Goal: Contribute content

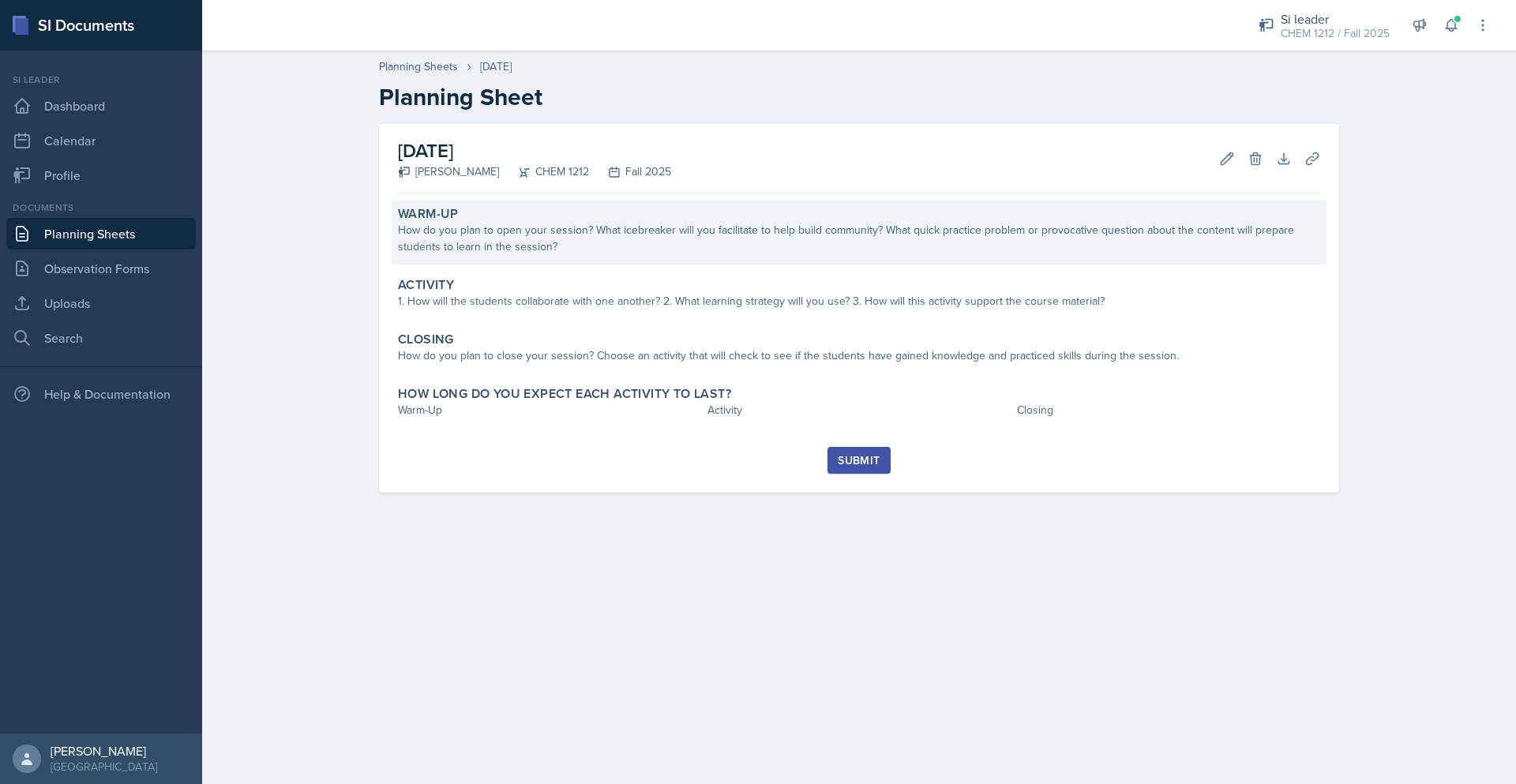
click at [770, 253] on div "How do you plan to open your session? What icebreaker will you facilitate to he…" at bounding box center [859, 239] width 923 height 33
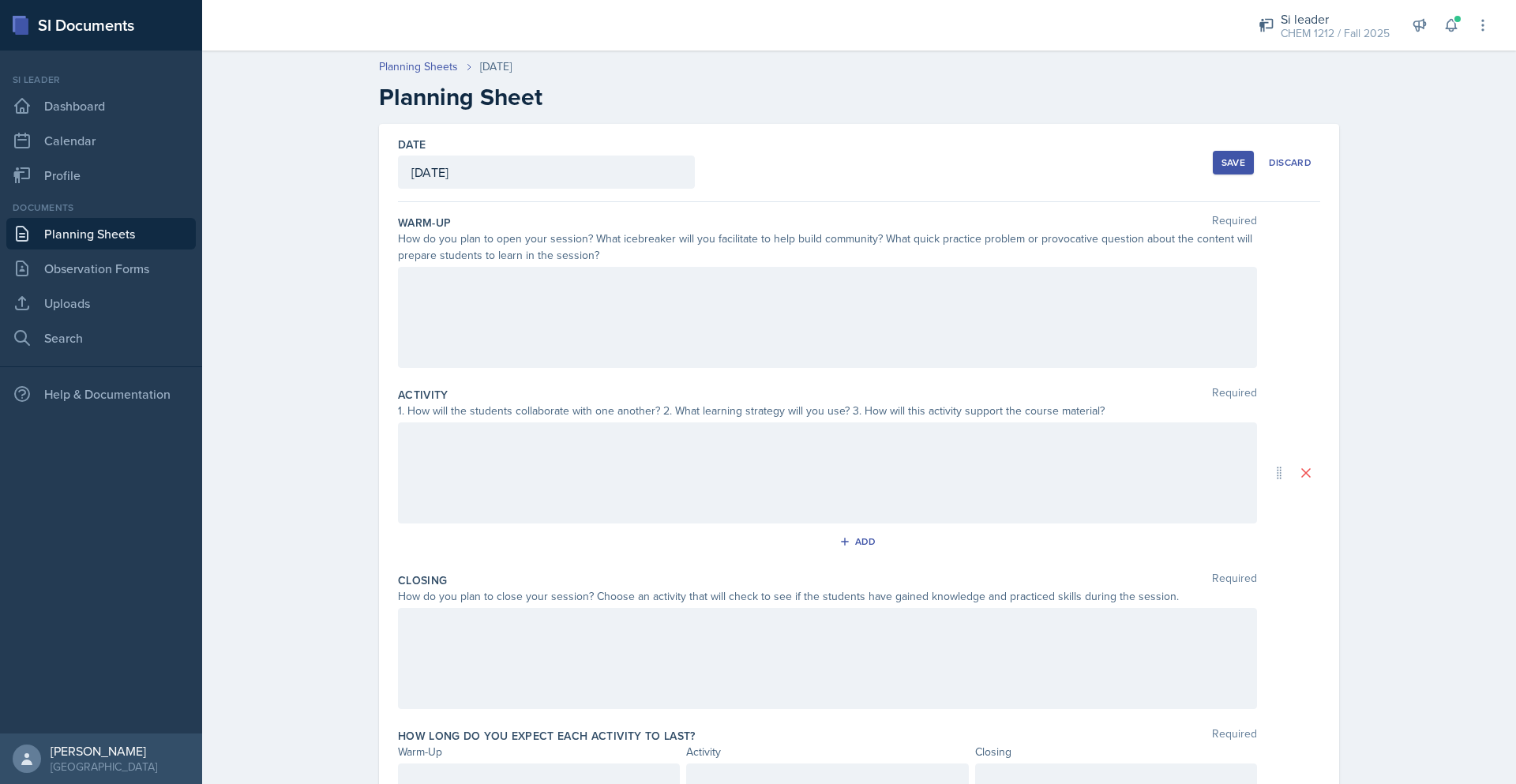
click at [655, 320] on div at bounding box center [827, 317] width 859 height 101
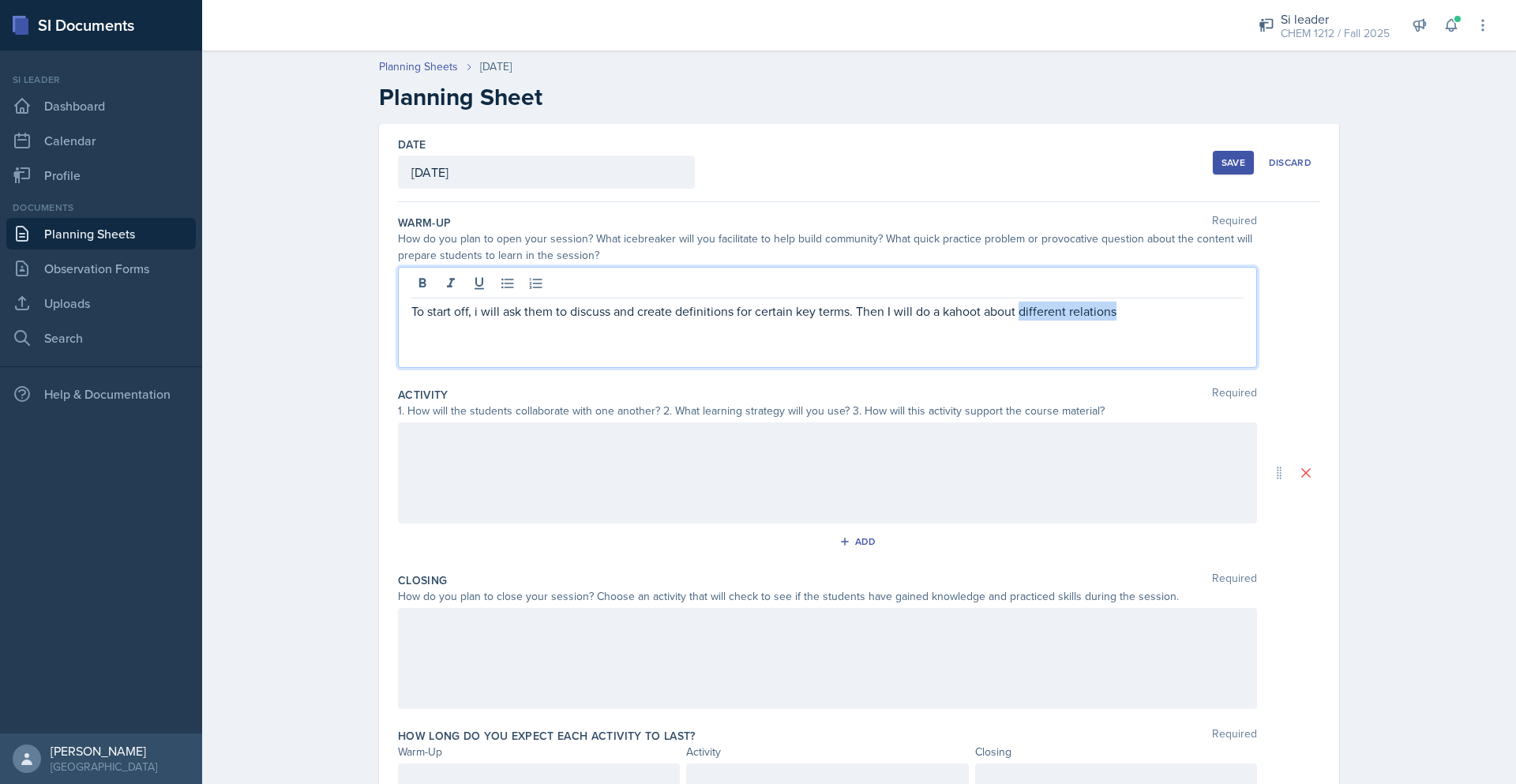
drag, startPoint x: 1166, startPoint y: 317, endPoint x: 1015, endPoint y: 305, distance: 151.5
click at [1015, 305] on p "To start off, i will ask them to discuss and create definitions for certain key…" at bounding box center [827, 311] width 832 height 19
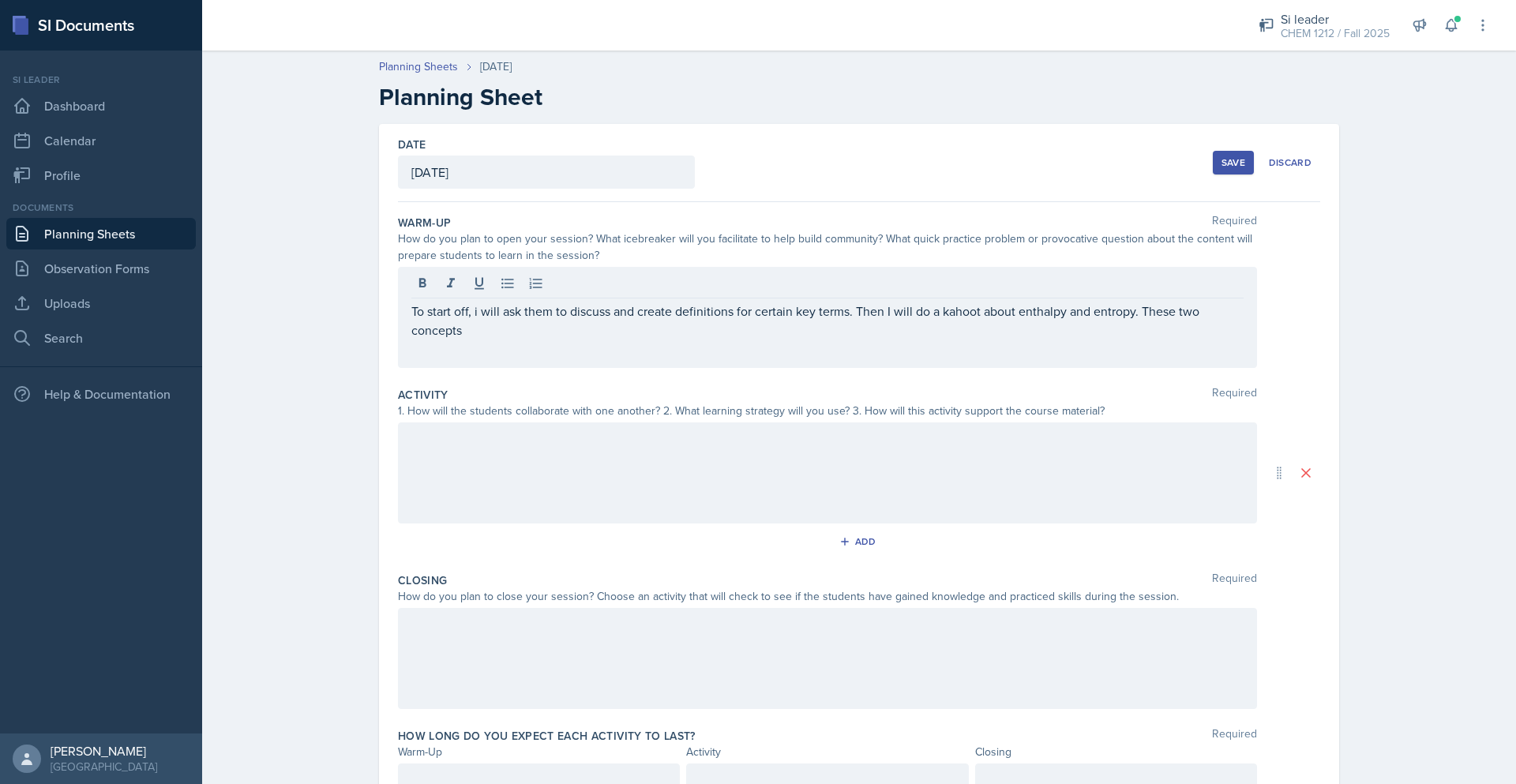
drag, startPoint x: 658, startPoint y: 341, endPoint x: 1194, endPoint y: 308, distance: 537.0
click at [1193, 308] on div "To start off, i will ask them to discuss and create definitions for certain key…" at bounding box center [827, 317] width 859 height 101
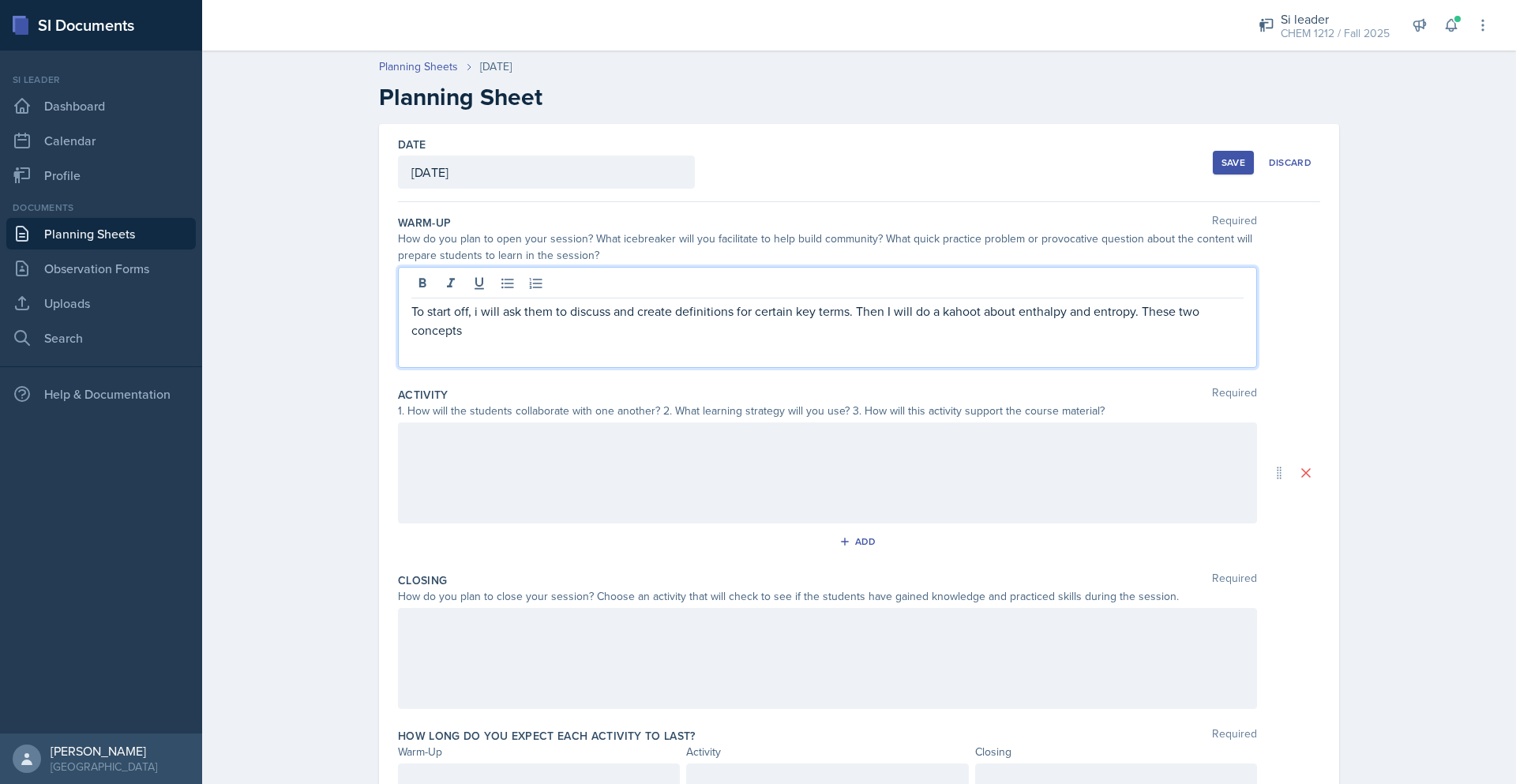
drag, startPoint x: 1053, startPoint y: 324, endPoint x: 1175, endPoint y: 314, distance: 122.4
click at [1175, 314] on div "To start off, i will ask them to discuss and create definitions for certain key…" at bounding box center [827, 317] width 859 height 101
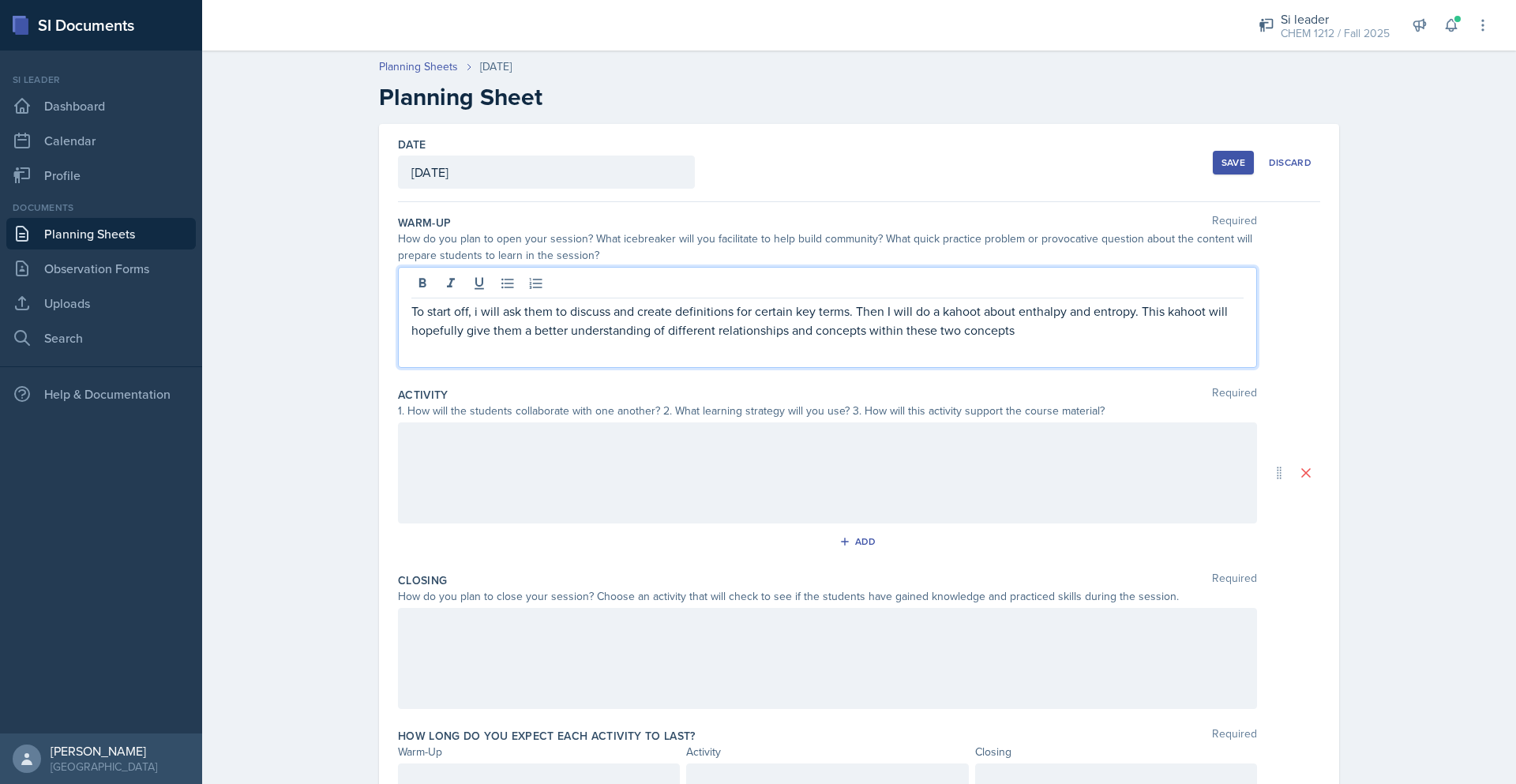
scroll to position [57, 0]
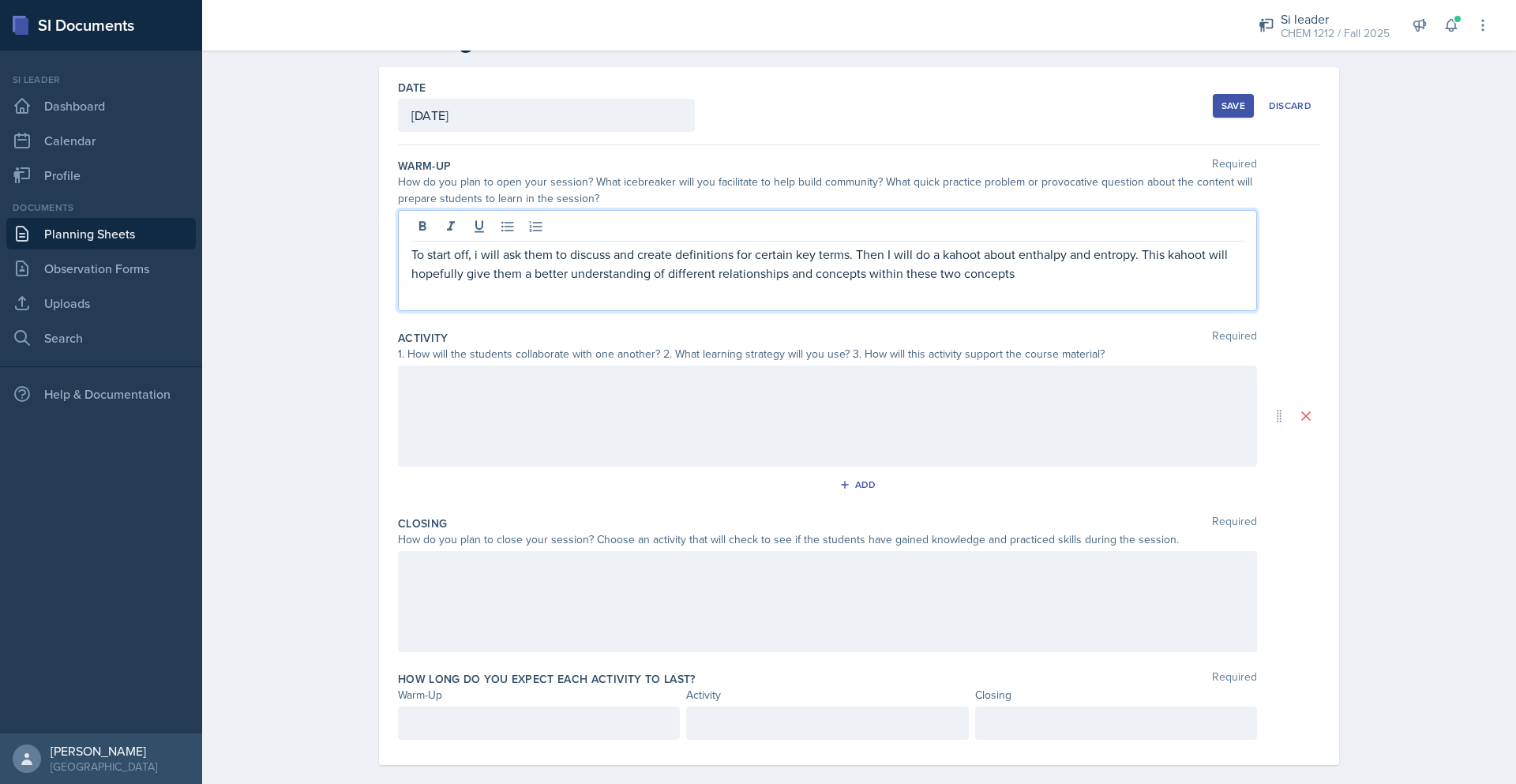
click at [797, 415] on div at bounding box center [827, 416] width 859 height 101
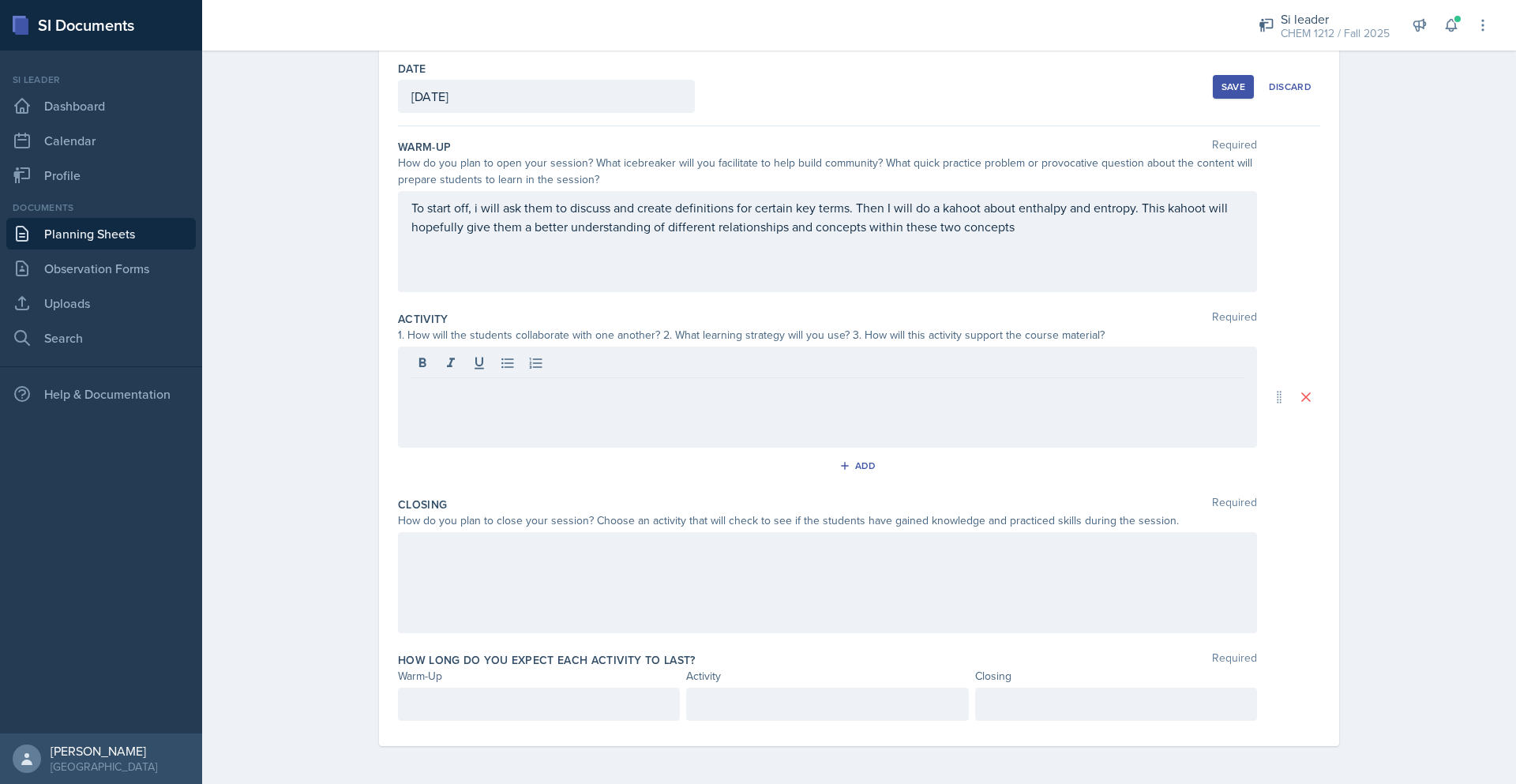
click at [1041, 241] on div "To start off, i will ask them to discuss and create definitions for certain key…" at bounding box center [827, 242] width 859 height 101
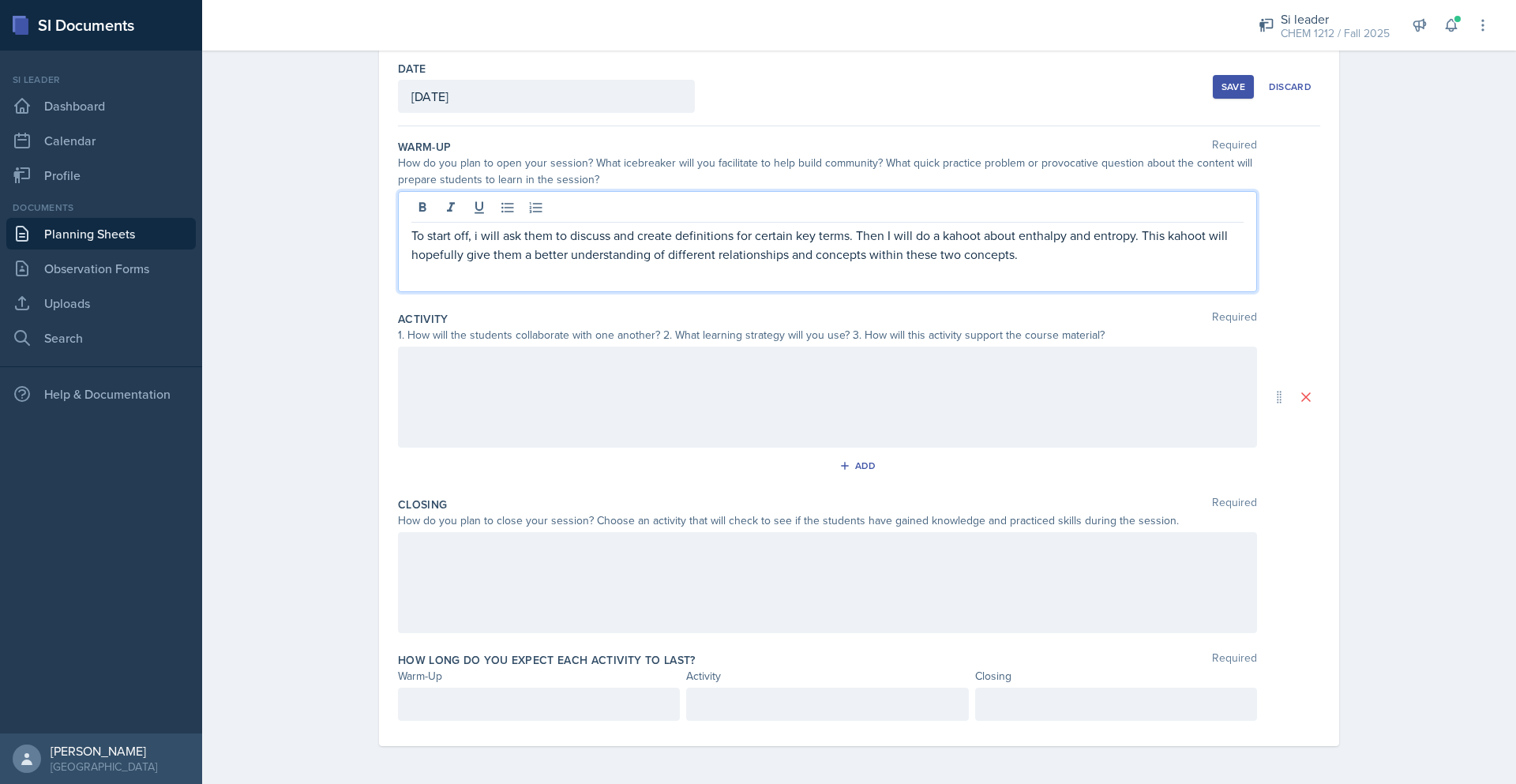
click at [508, 699] on p at bounding box center [539, 704] width 255 height 19
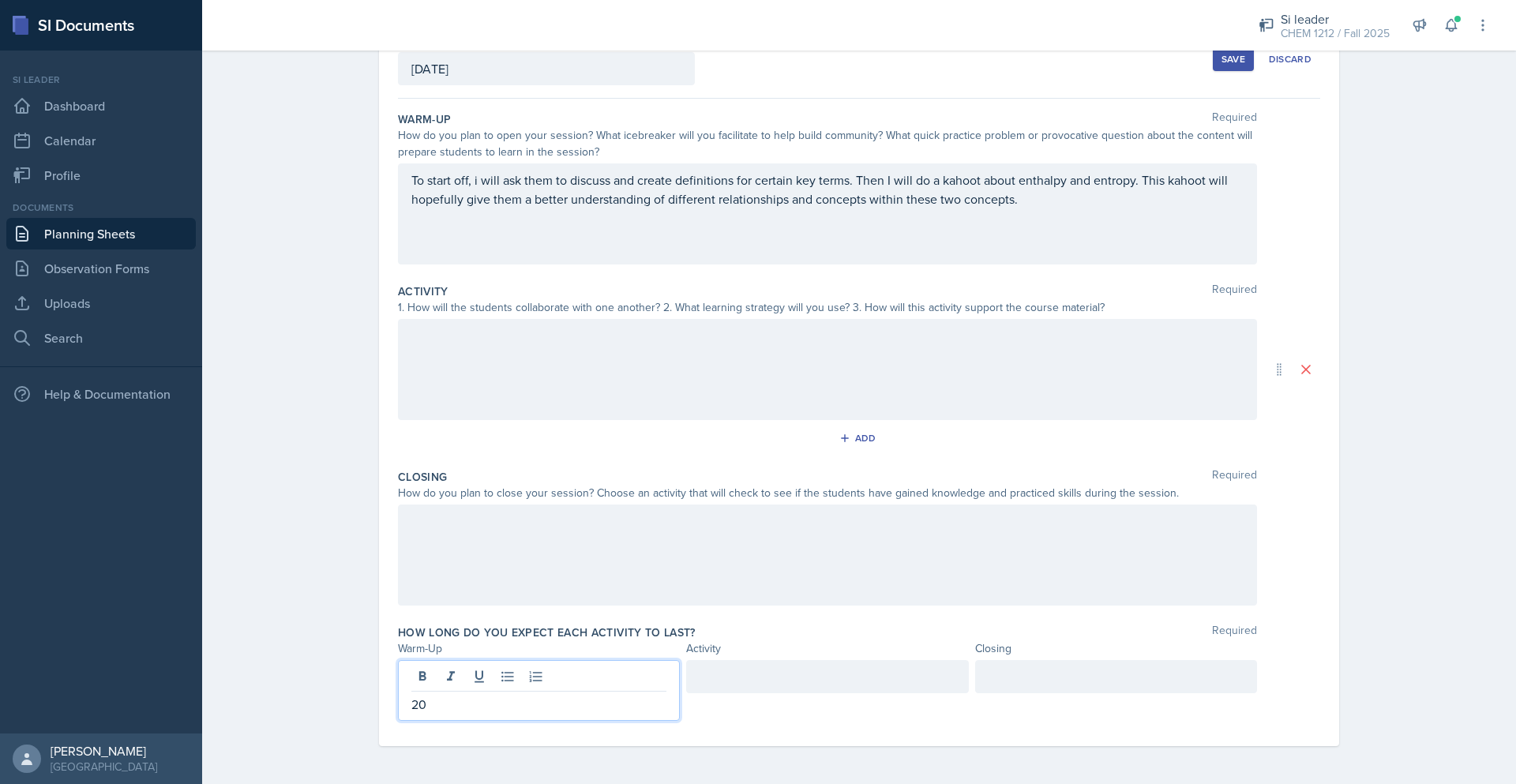
click at [921, 688] on div at bounding box center [827, 676] width 282 height 33
click at [1082, 670] on div at bounding box center [1116, 676] width 282 height 33
click at [743, 346] on div at bounding box center [827, 370] width 859 height 101
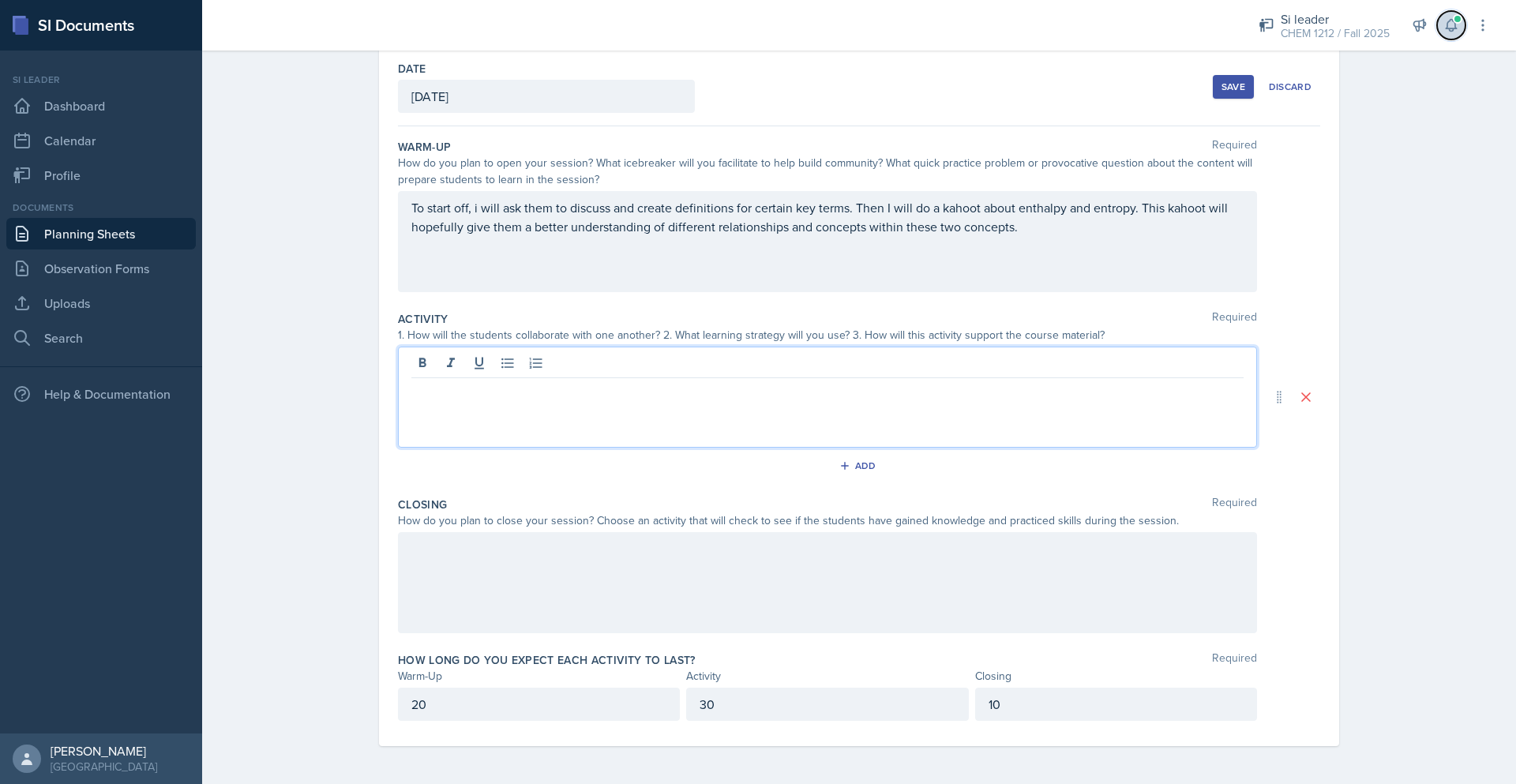
click at [1457, 30] on icon at bounding box center [1451, 25] width 16 height 16
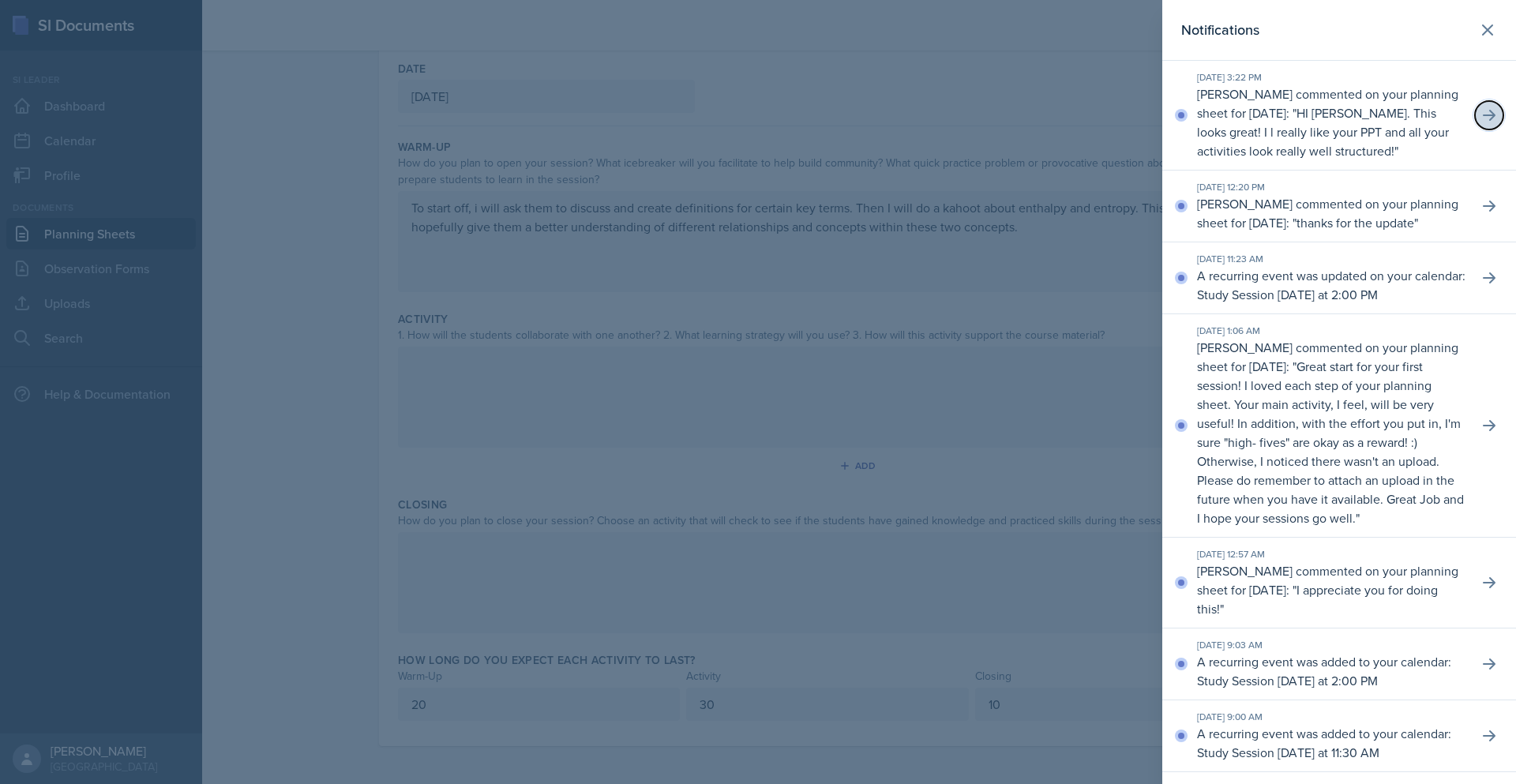
click at [1485, 111] on button at bounding box center [1489, 115] width 28 height 28
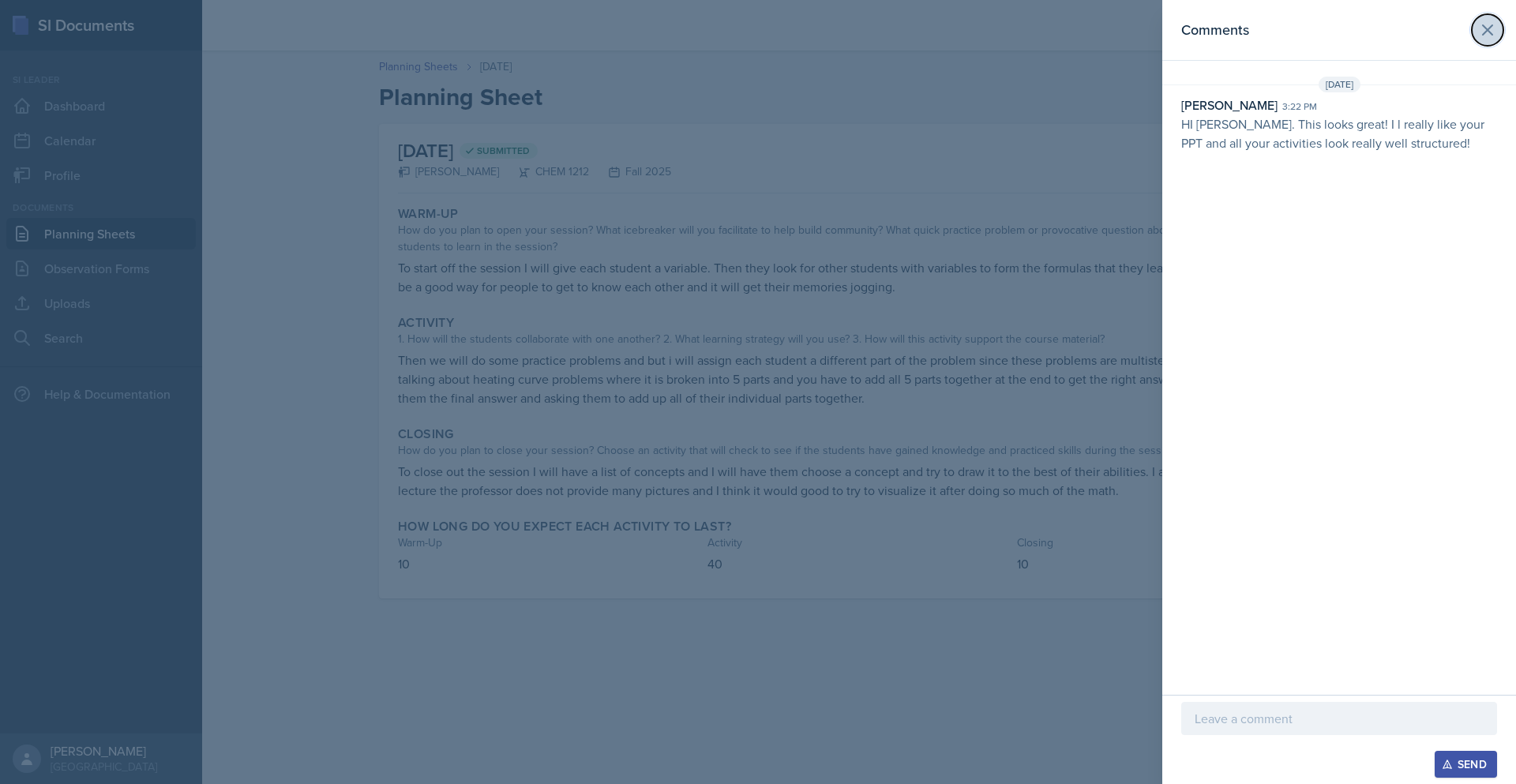
click at [1483, 37] on icon at bounding box center [1487, 30] width 19 height 19
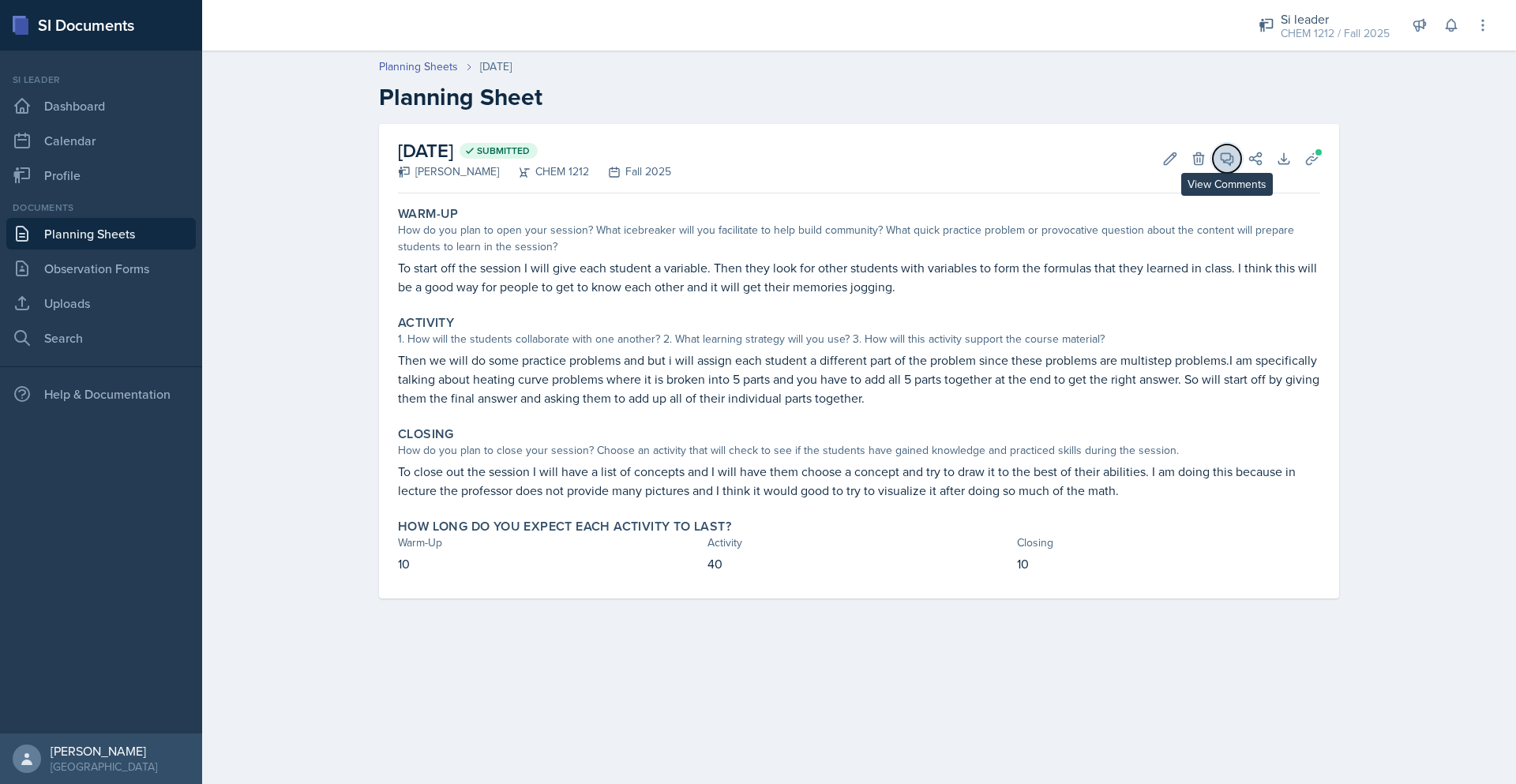
click at [1223, 170] on button "View Comments" at bounding box center [1227, 158] width 28 height 28
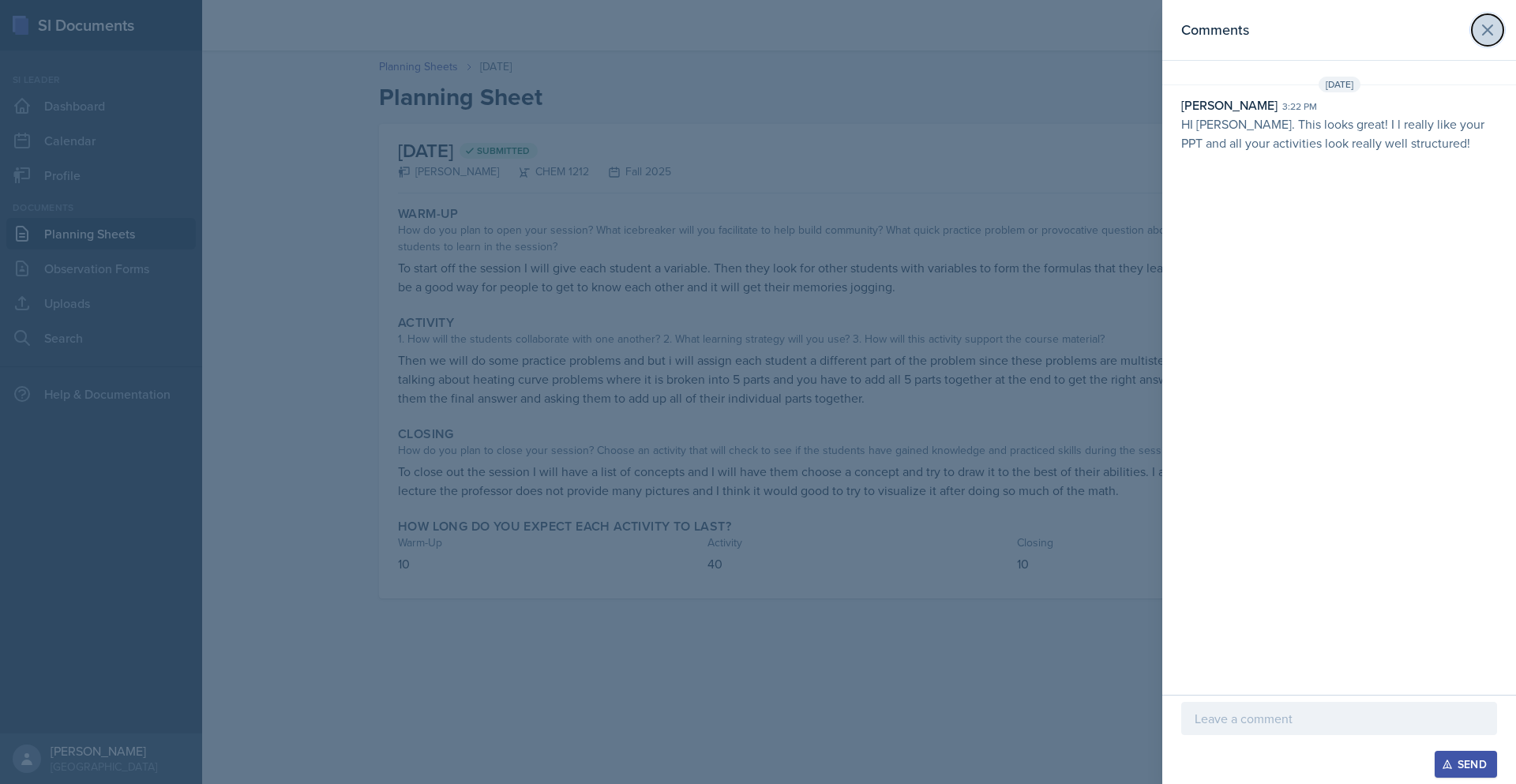
click at [1484, 32] on icon at bounding box center [1487, 29] width 9 height 9
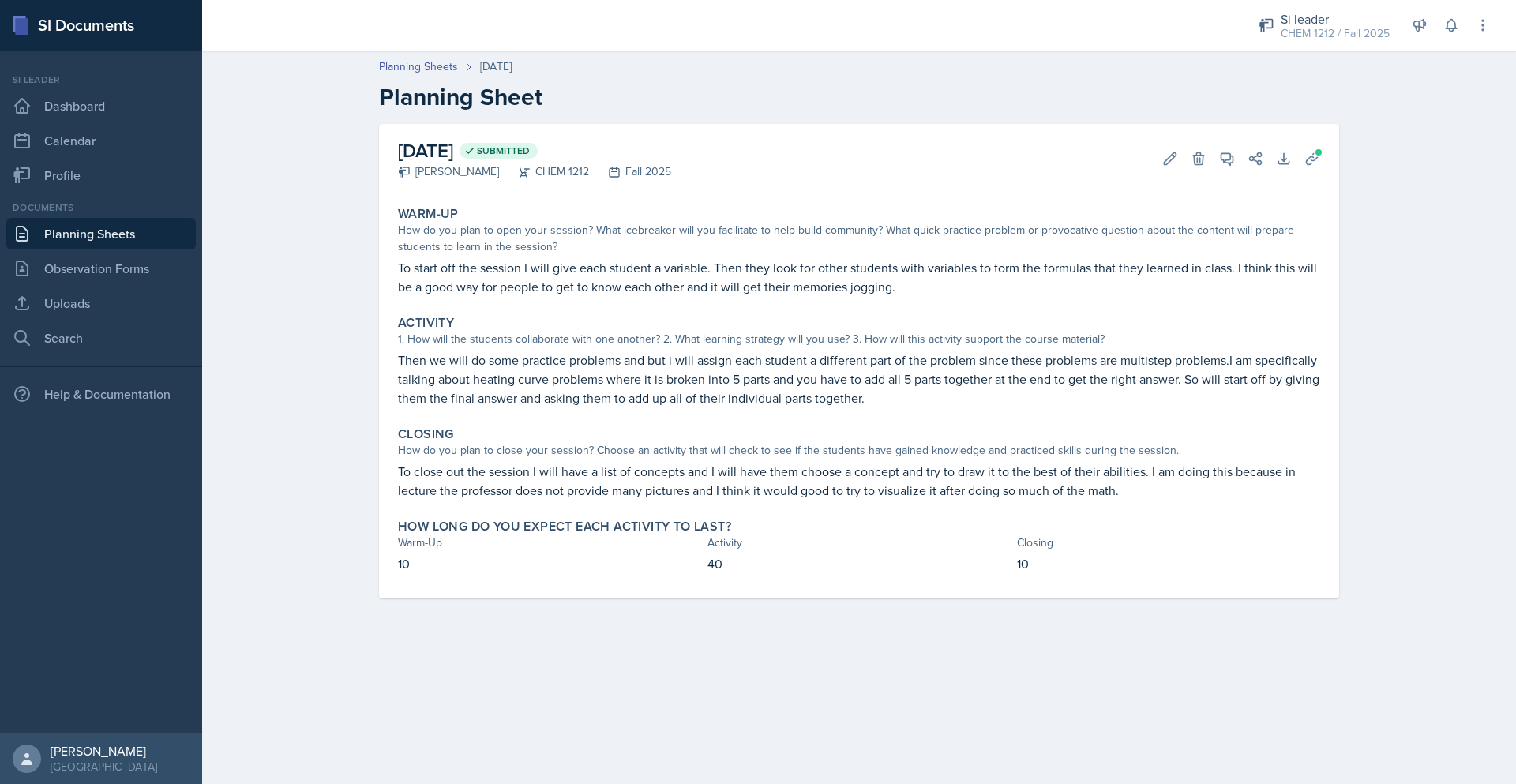
click at [153, 225] on link "Planning Sheets" at bounding box center [101, 234] width 190 height 31
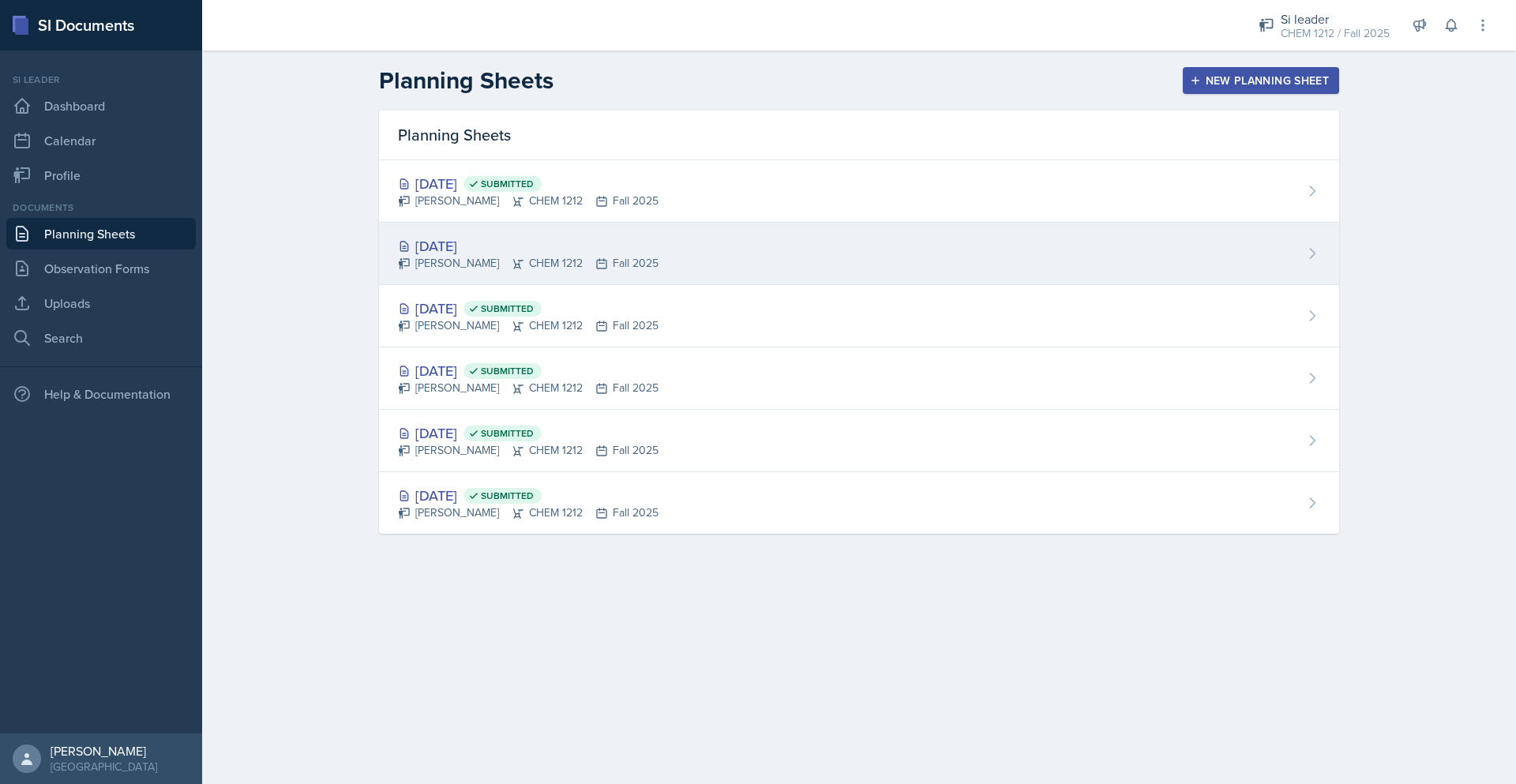
click at [527, 243] on div "[DATE]" at bounding box center [528, 246] width 260 height 22
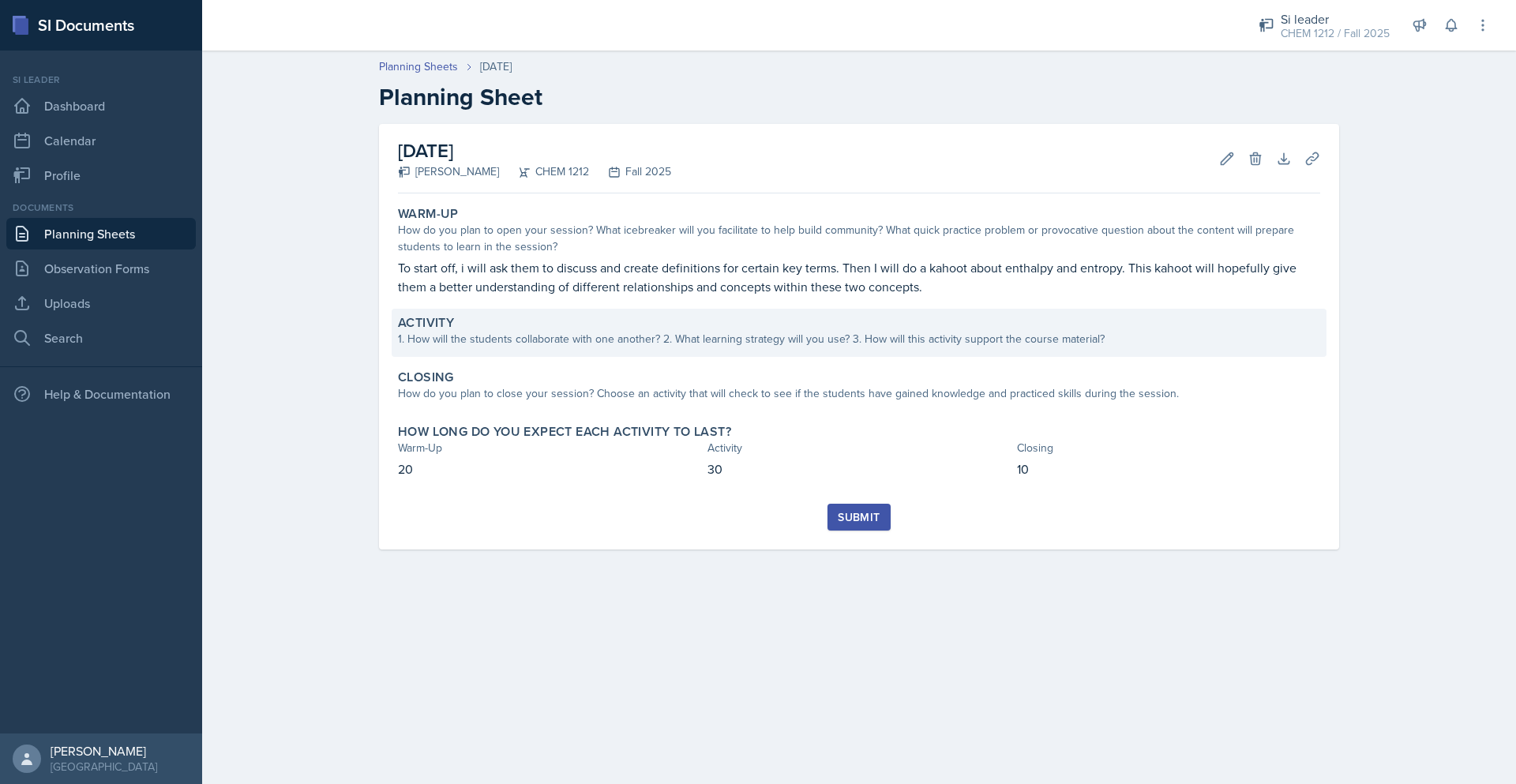
click at [764, 336] on div "1. How will the students collaborate with one another? 2. What learning strateg…" at bounding box center [859, 339] width 923 height 17
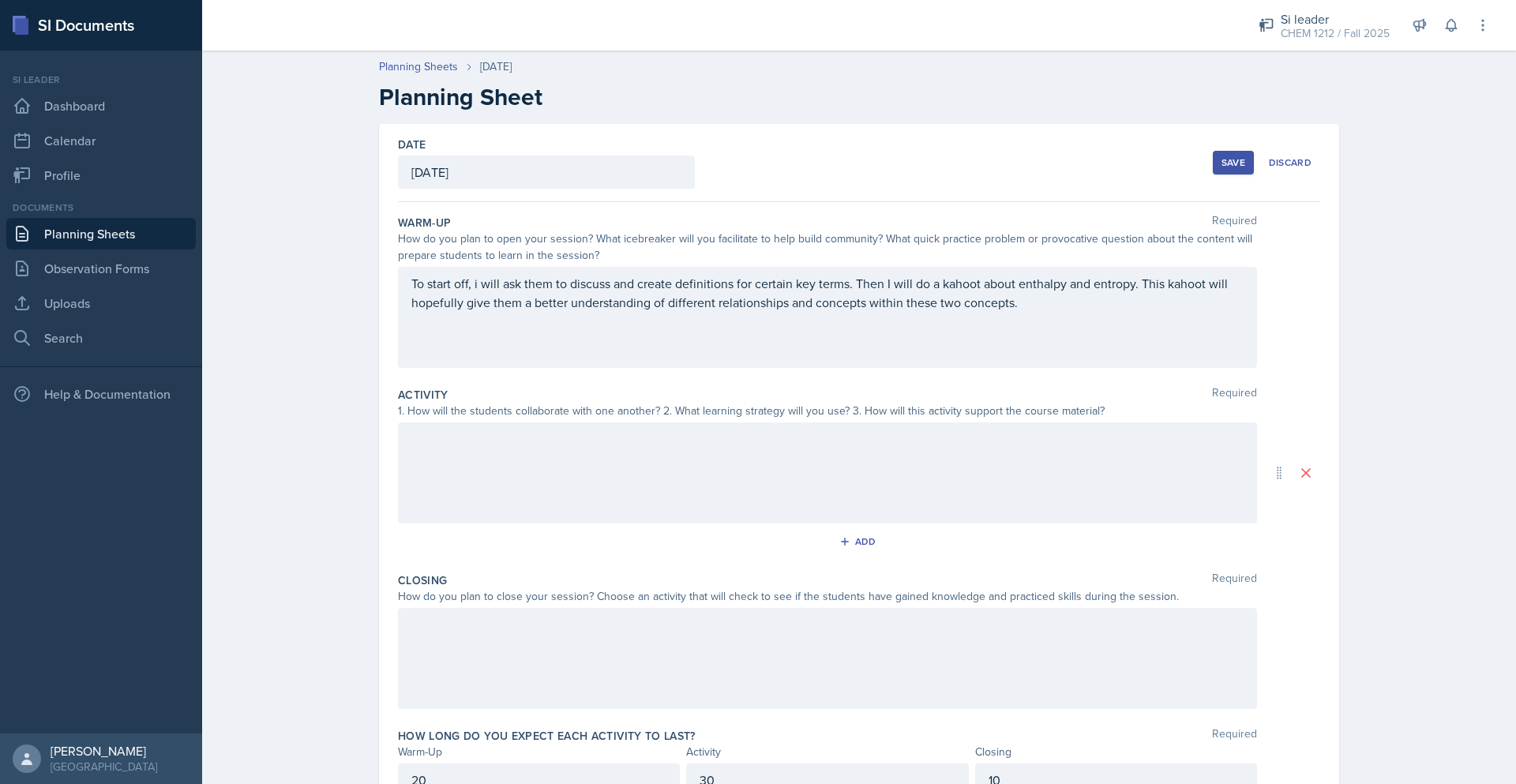
click at [724, 451] on div at bounding box center [827, 473] width 859 height 101
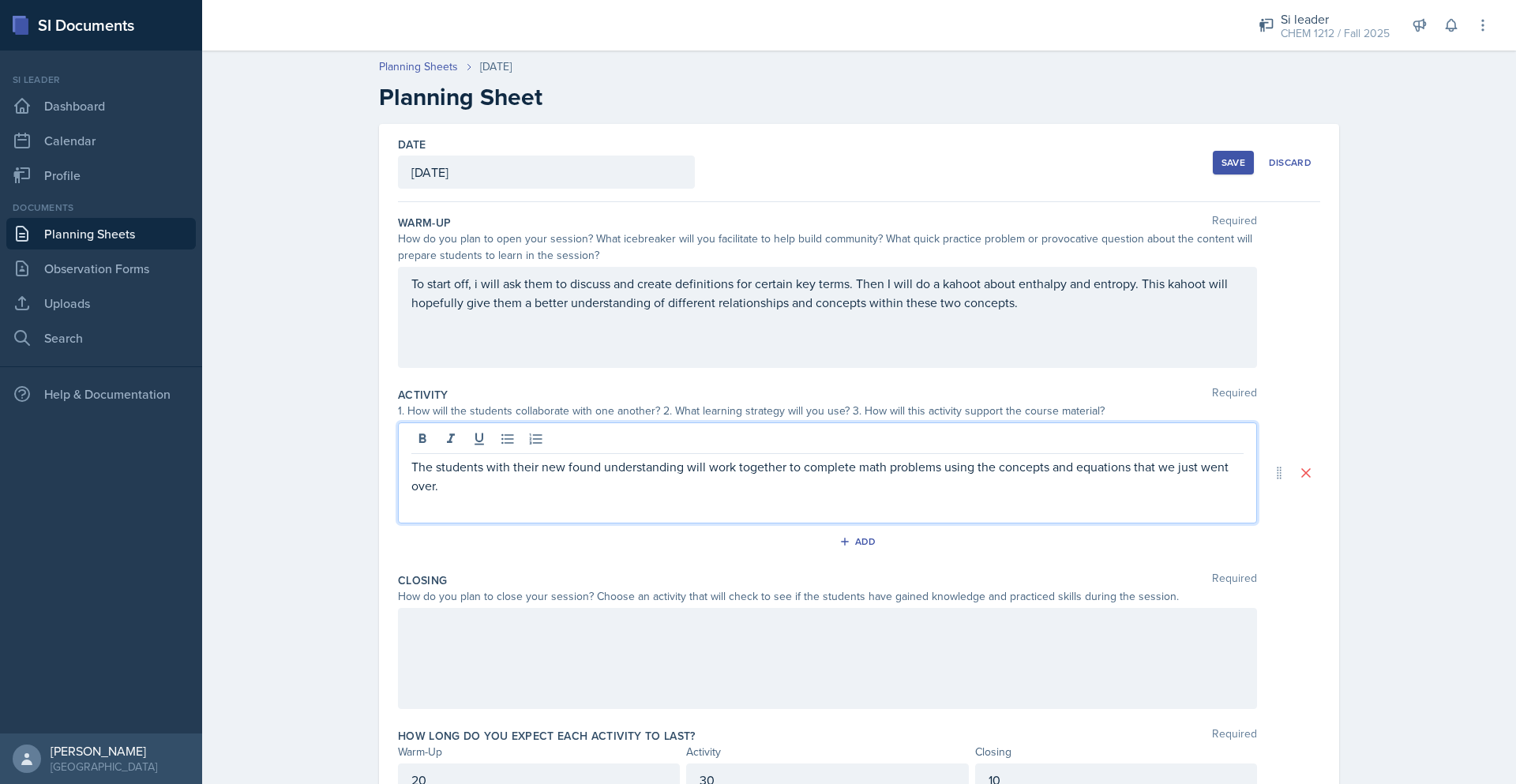
scroll to position [75, 0]
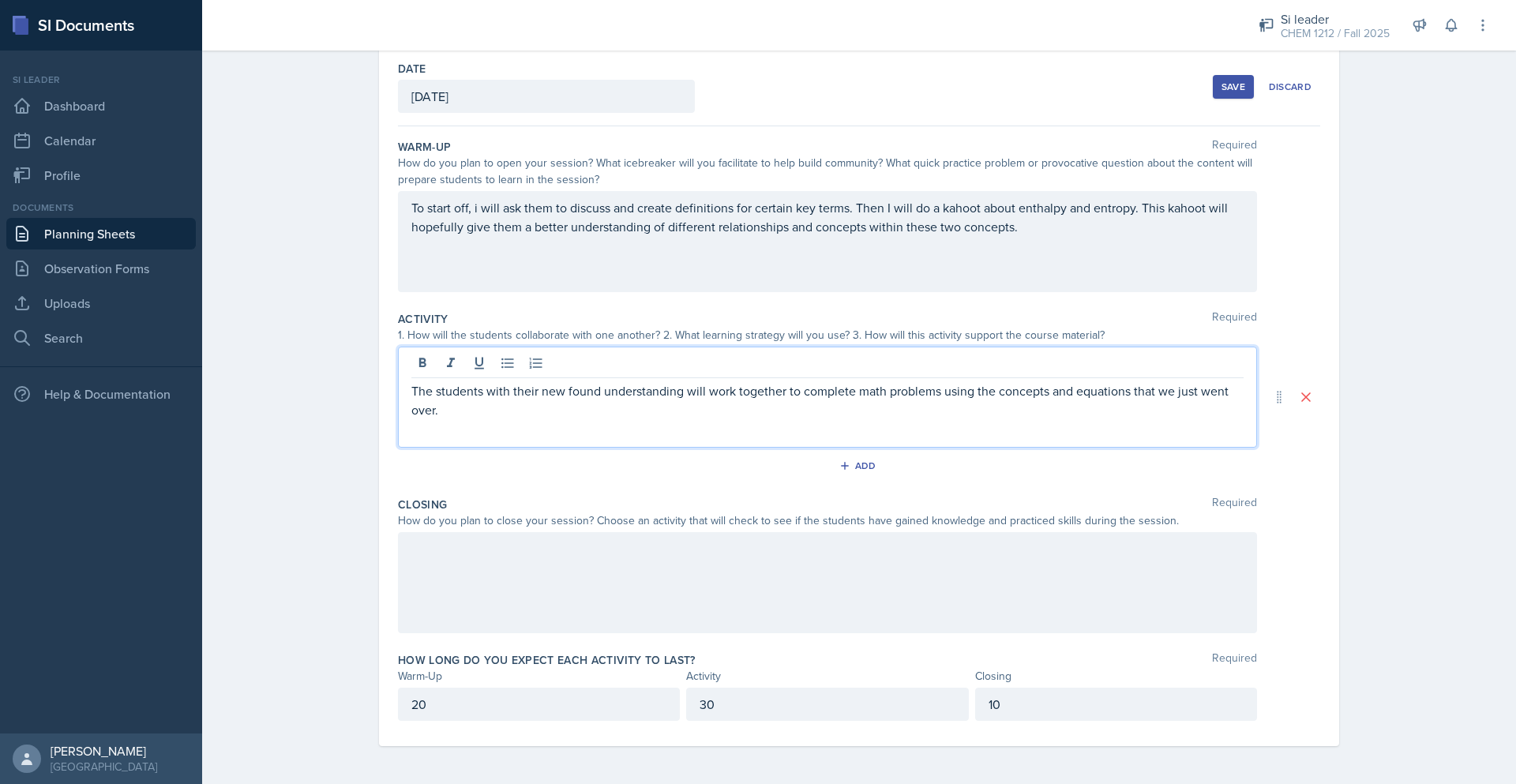
click at [1078, 569] on div at bounding box center [827, 583] width 859 height 101
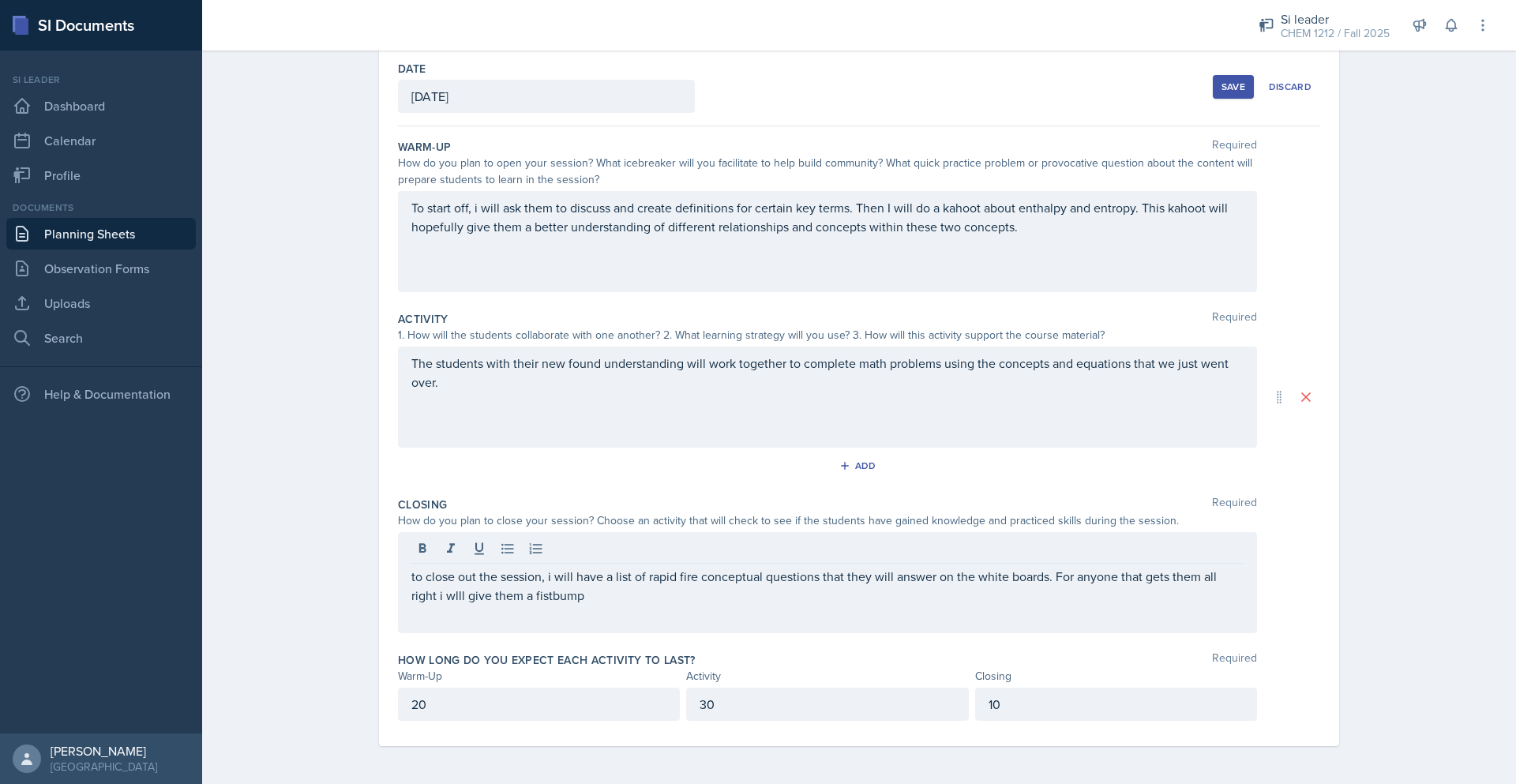
drag, startPoint x: 650, startPoint y: 605, endPoint x: 1057, endPoint y: 573, distance: 408.3
click at [1057, 573] on div "to close out the session, i will have a list of rapid fire conceptual questions…" at bounding box center [827, 583] width 859 height 101
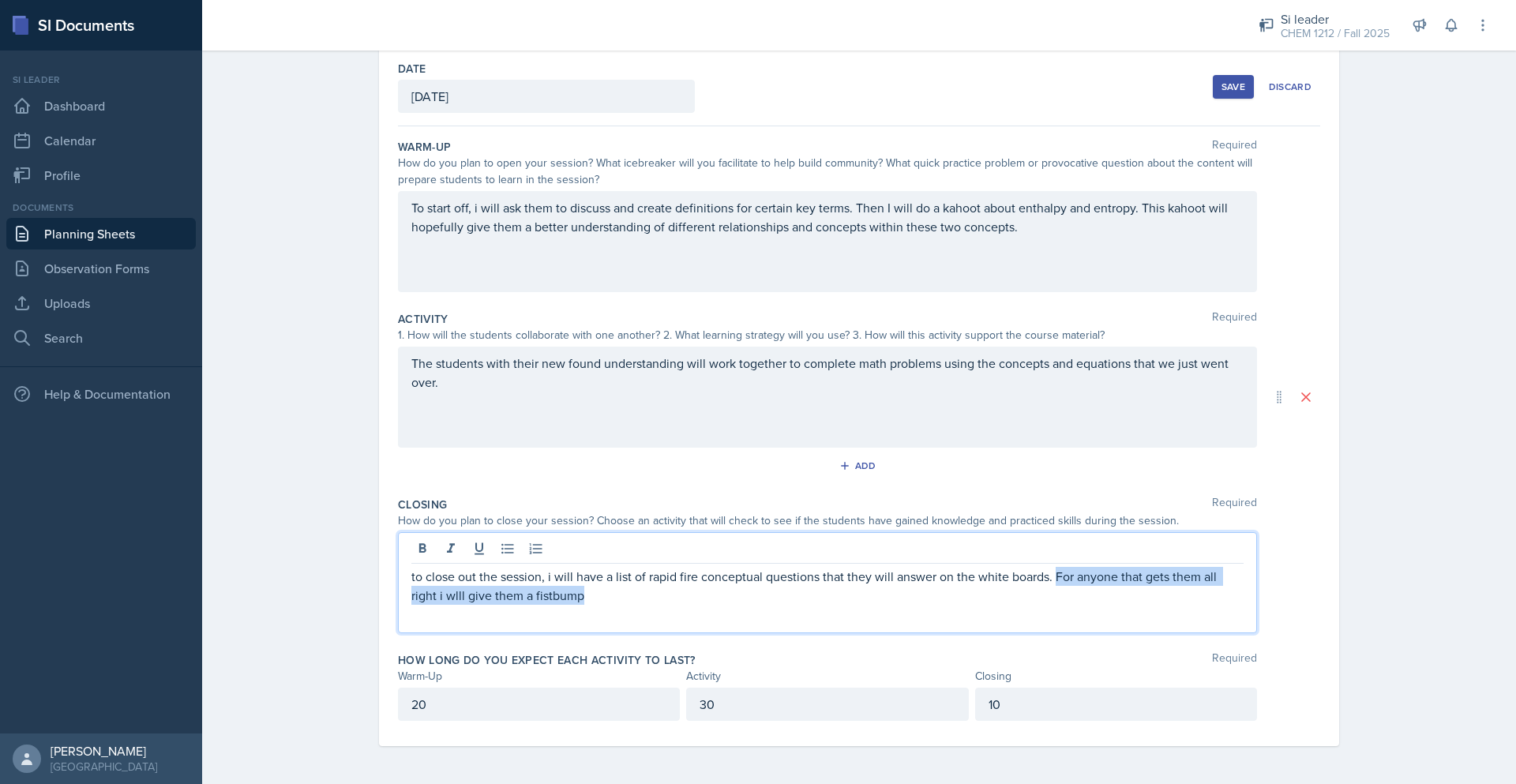
drag, startPoint x: 1050, startPoint y: 574, endPoint x: 1058, endPoint y: 595, distance: 22.5
click at [1058, 595] on p "to close out the session, i will have a list of rapid fire conceptual questions…" at bounding box center [827, 586] width 832 height 38
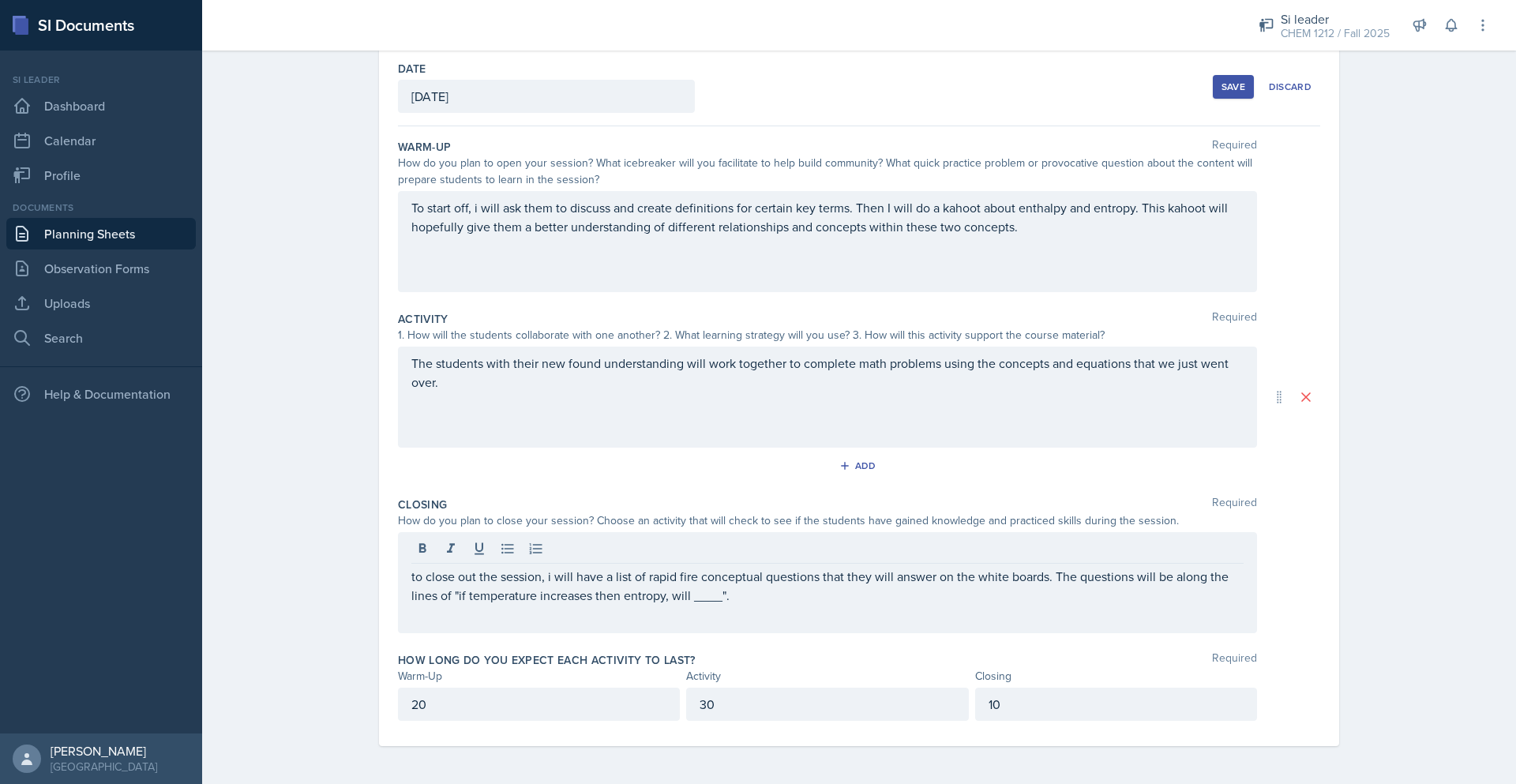
click at [1213, 81] on button "Save" at bounding box center [1233, 86] width 41 height 24
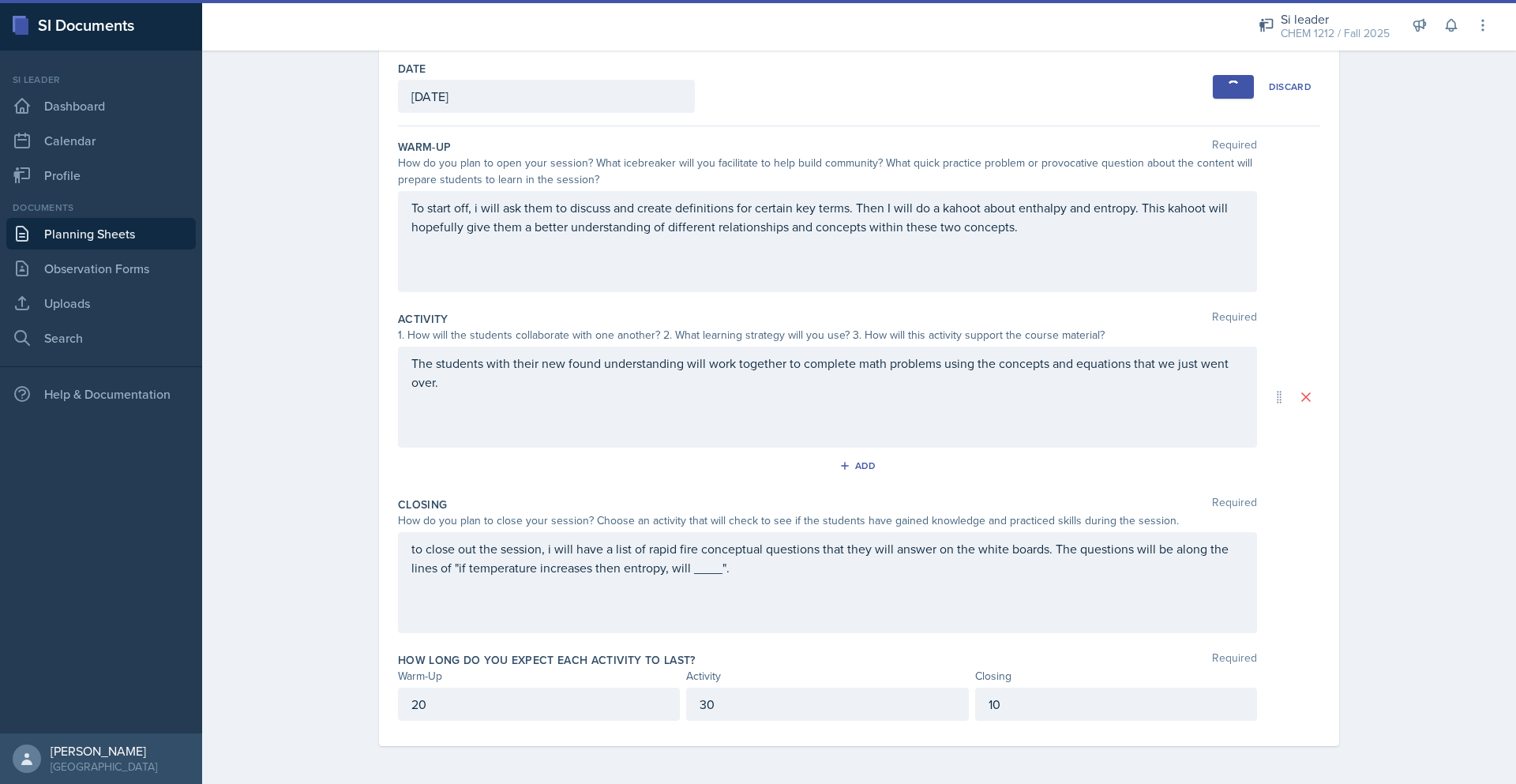
scroll to position [0, 0]
